Goal: Navigation & Orientation: Find specific page/section

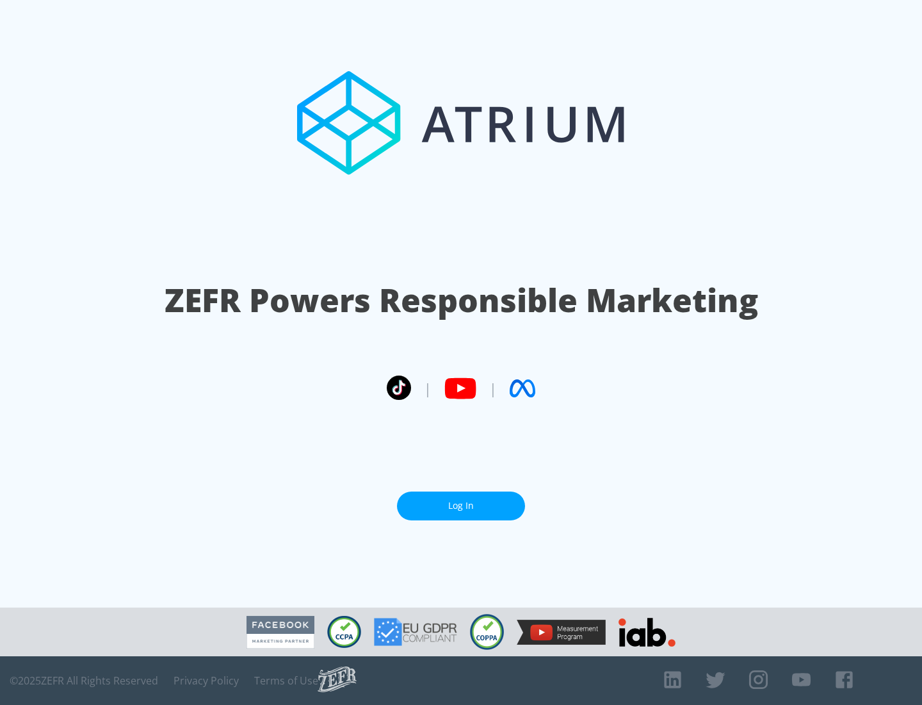
click at [461, 505] on link "Log In" at bounding box center [461, 505] width 128 height 29
